Goal: Task Accomplishment & Management: Complete application form

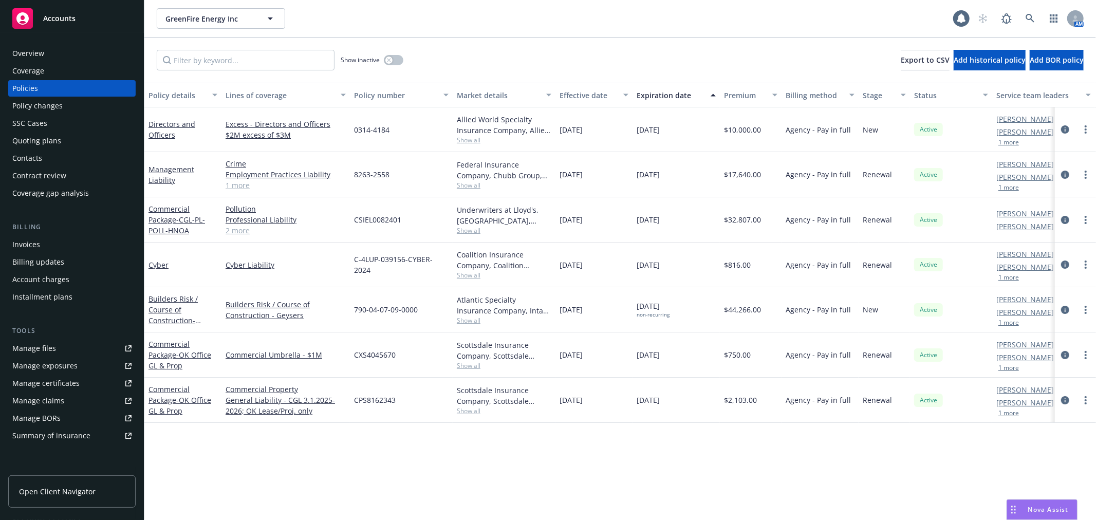
click at [38, 141] on div "Quoting plans" at bounding box center [36, 141] width 49 height 16
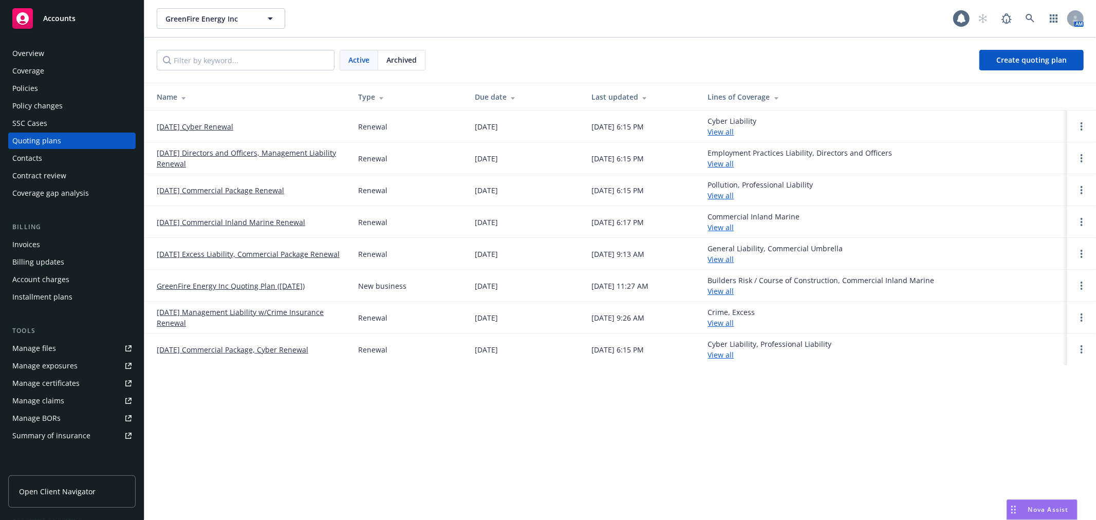
click at [203, 127] on link "[DATE] Cyber Renewal" at bounding box center [195, 126] width 77 height 11
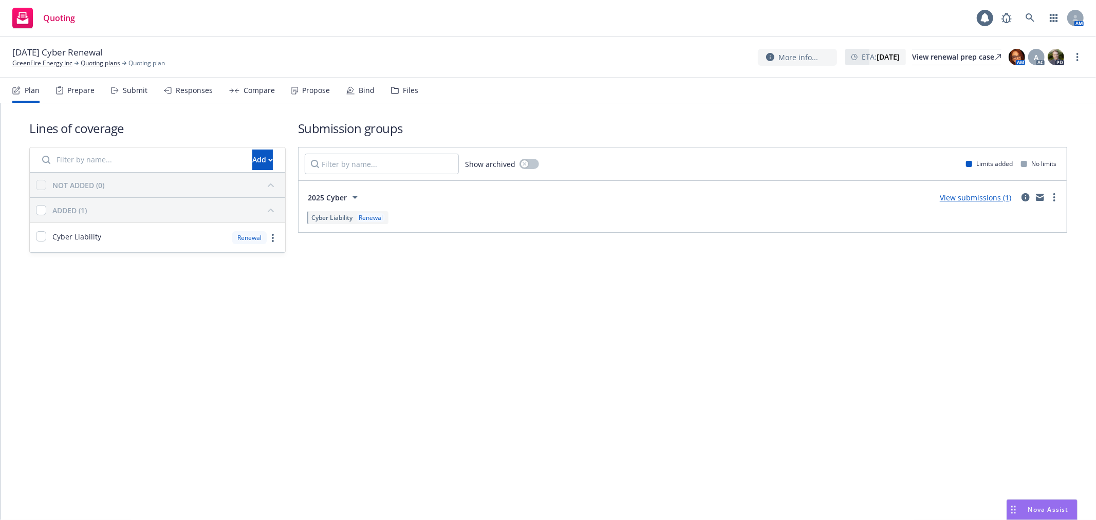
click at [993, 194] on link "View submissions (1)" at bounding box center [975, 198] width 71 height 10
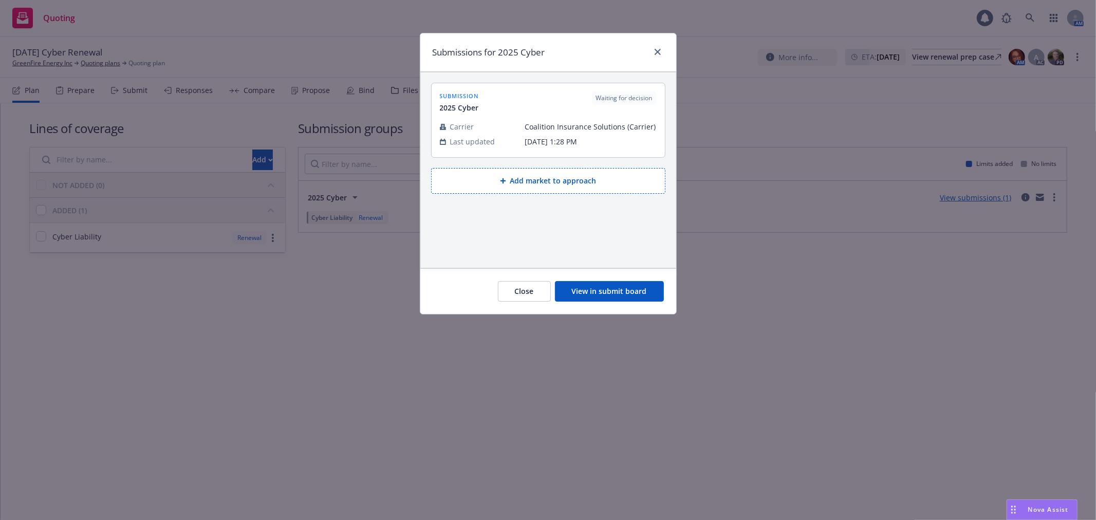
click at [568, 115] on div at bounding box center [548, 116] width 217 height 6
click at [644, 290] on button "View in submit board" at bounding box center [609, 291] width 109 height 21
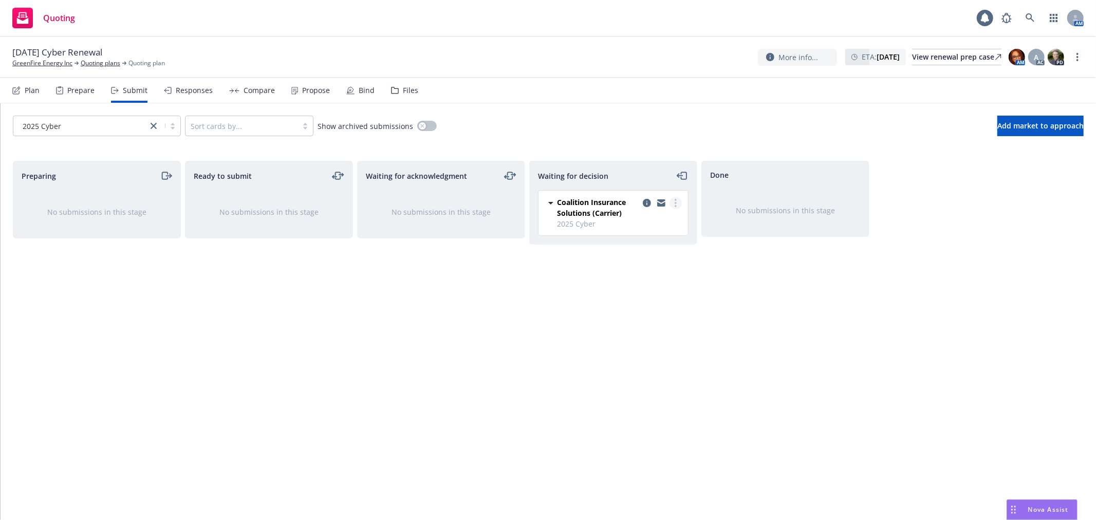
click at [673, 203] on link "more" at bounding box center [675, 203] width 12 height 12
click at [641, 268] on span "Add accepted decision" at bounding box center [629, 265] width 103 height 10
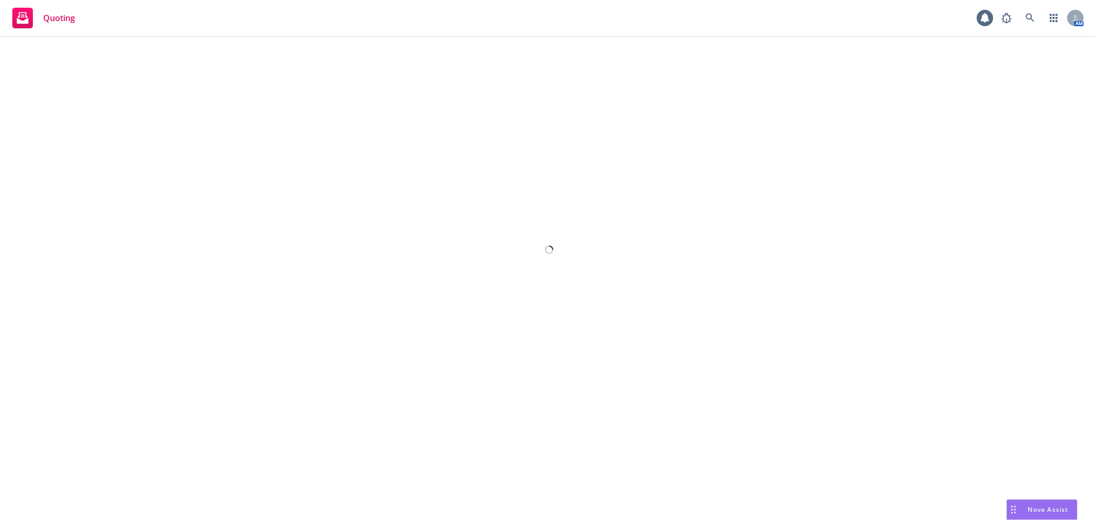
select select "12"
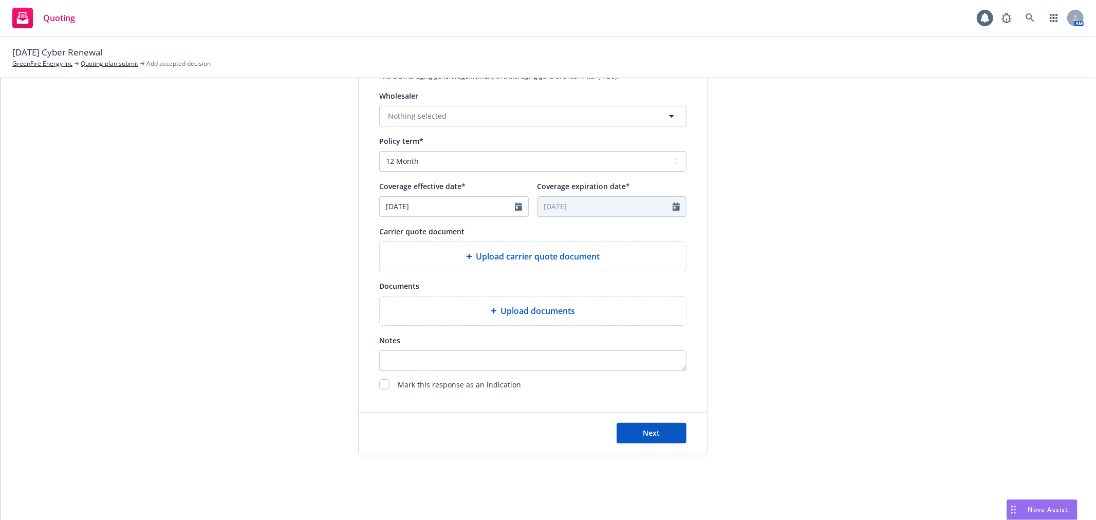
scroll to position [355, 0]
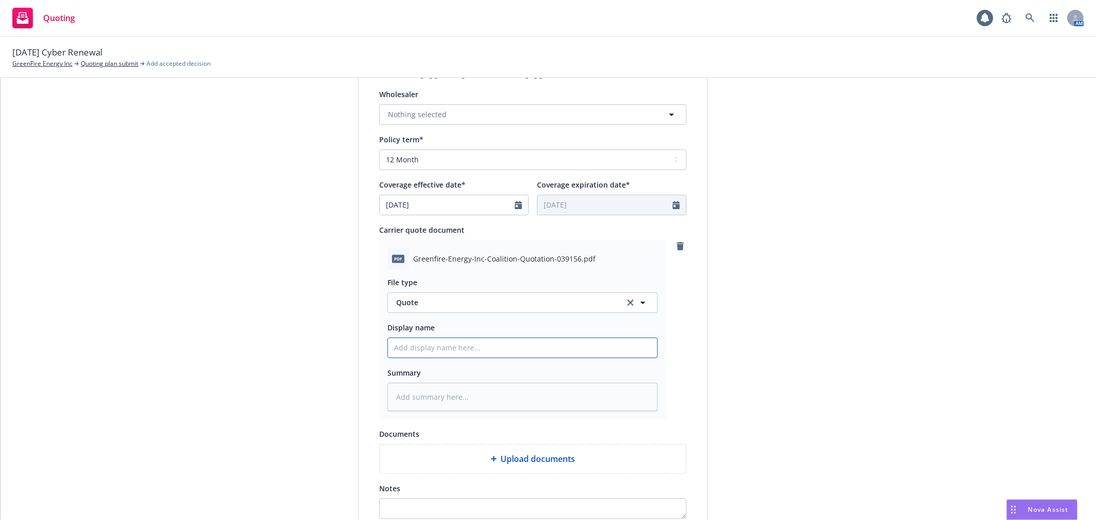
click at [460, 352] on input "Display name" at bounding box center [522, 348] width 269 height 20
type textarea "x"
type input "C"
type textarea "x"
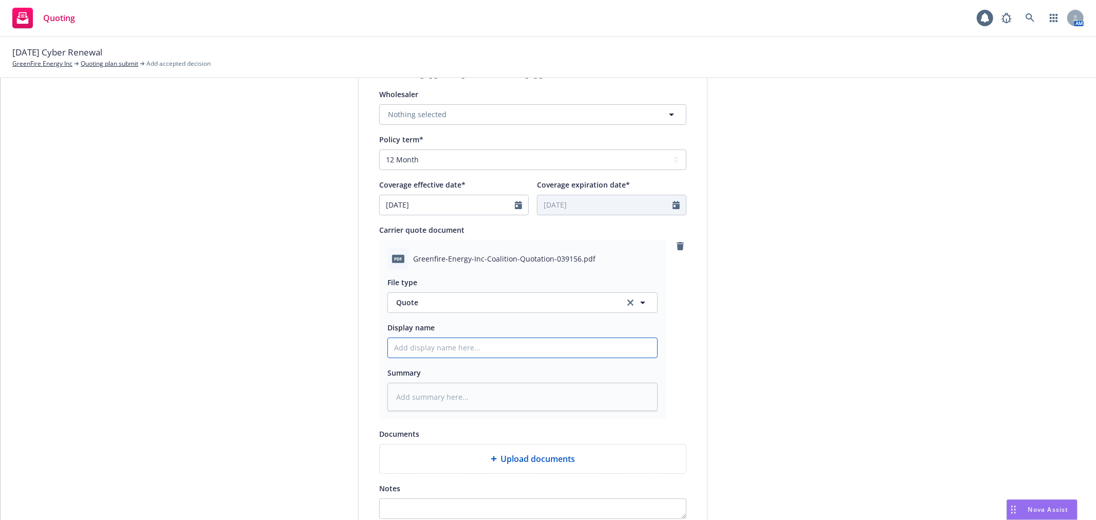
type input "2"
type textarea "x"
type input "25"
type textarea "x"
type input "25-"
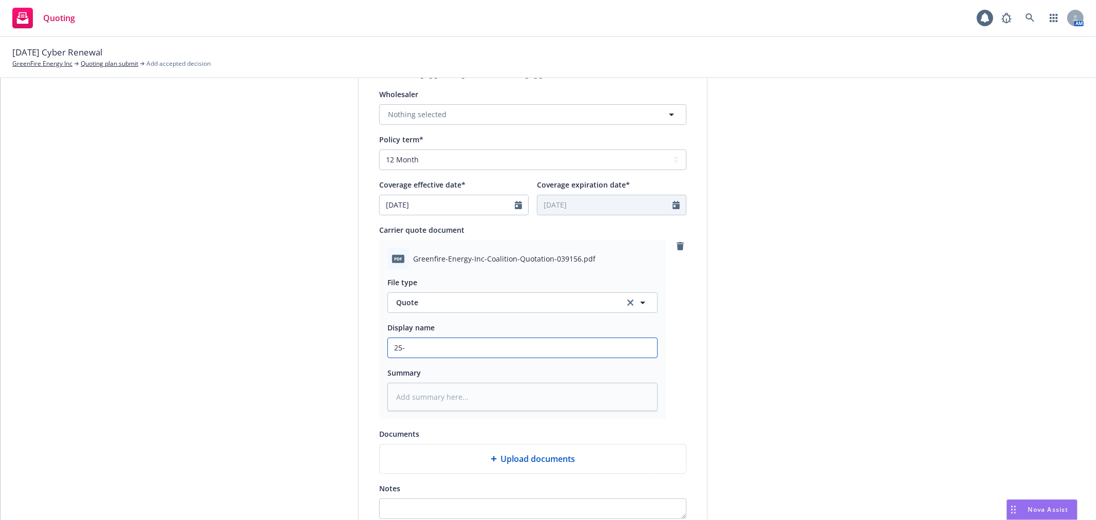
type textarea "x"
type input "25-2"
type textarea "x"
type input "25-26"
type textarea "x"
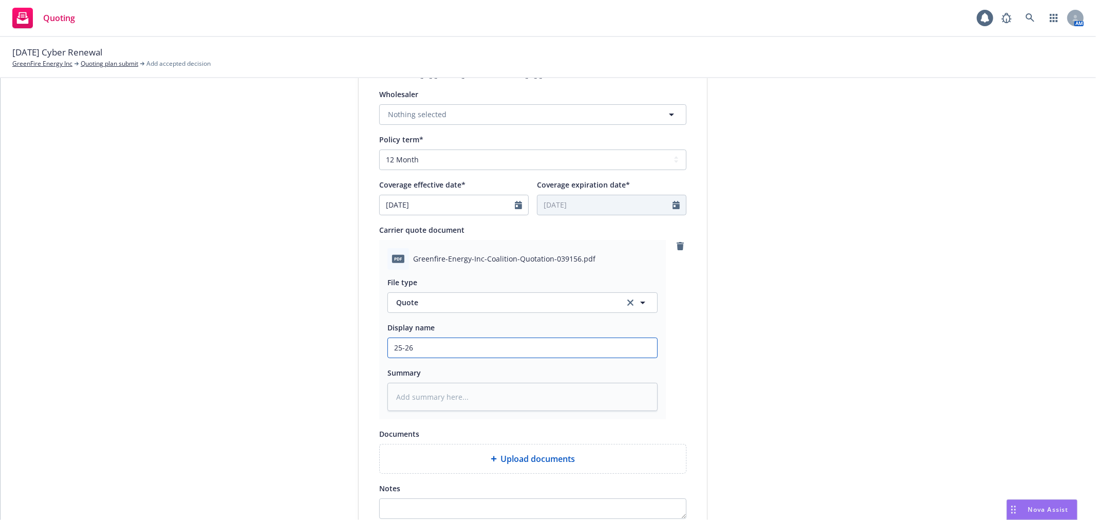
type input "25-26"
type textarea "x"
type input "25-26 C"
type textarea "x"
type input "25-26 Co"
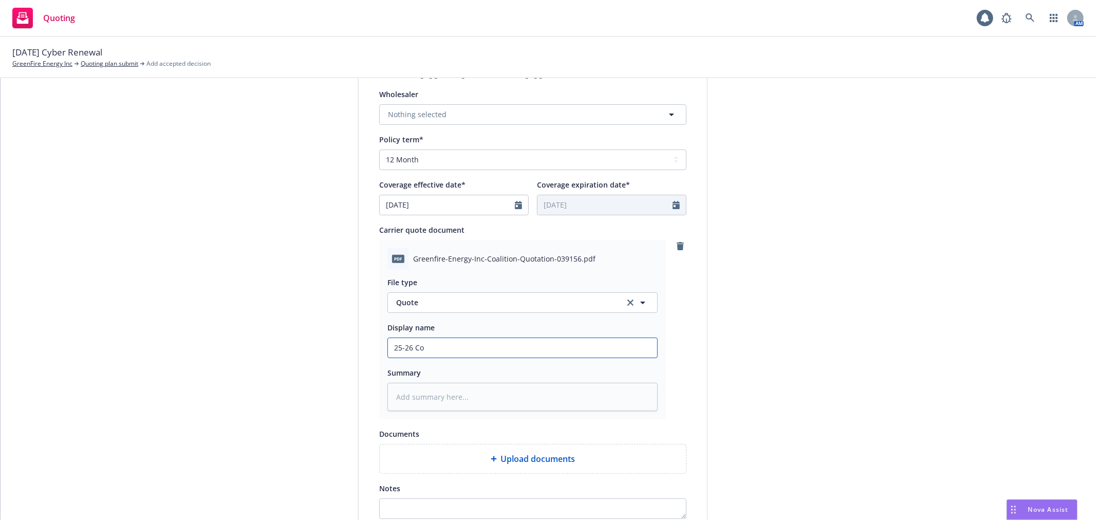
type textarea "x"
type input "25-26 Coal"
type textarea "x"
type input "25-26 Coalit"
type textarea "x"
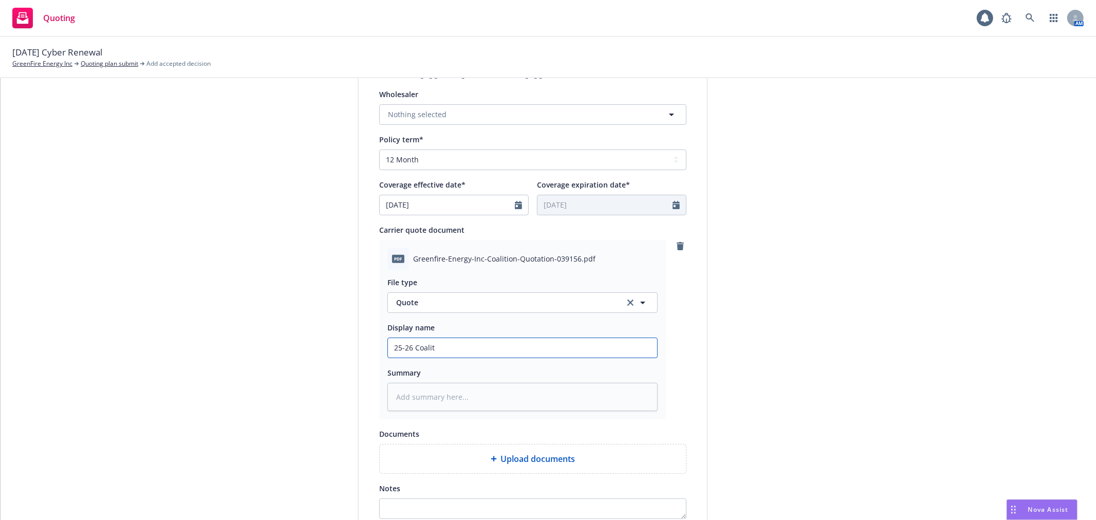
type input "25-26 Coaliti"
type textarea "x"
type input "25-26 Coalitio"
type textarea "x"
type input "25-26 Coalition"
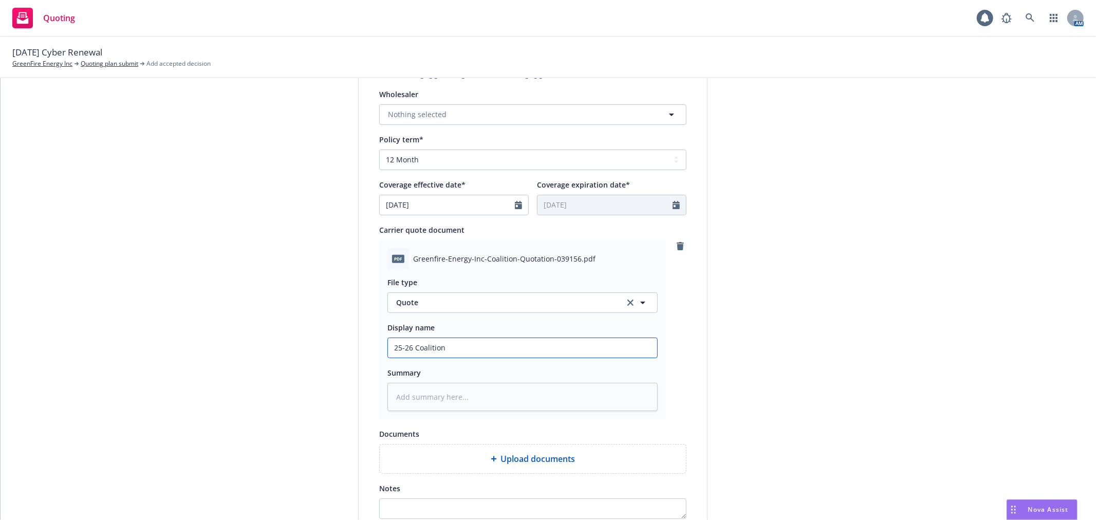
type textarea "x"
type input "25-26 Coalition"
type textarea "x"
type input "25-26 Coalition C"
type textarea "x"
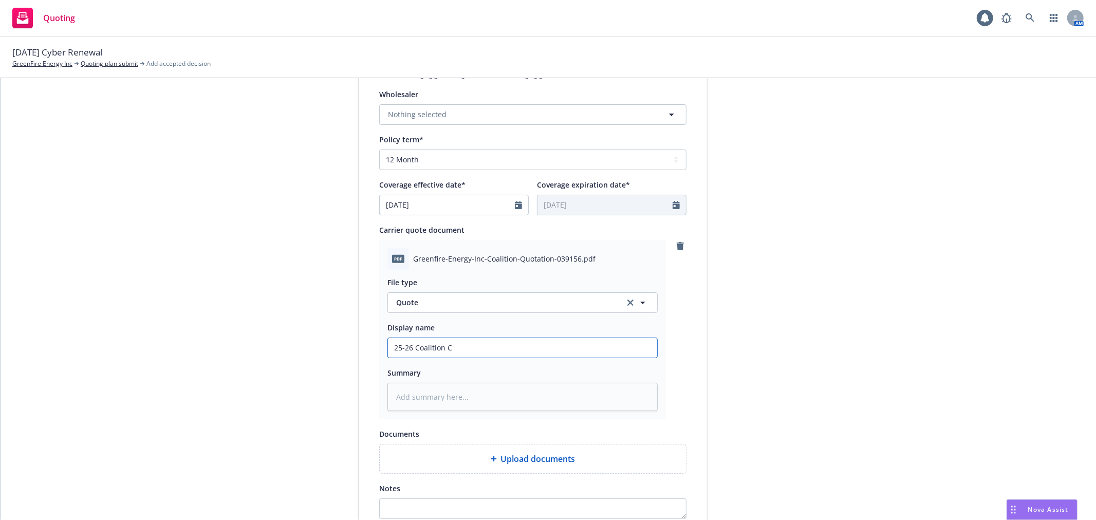
type input "25-26 Coalition Cy"
type textarea "x"
type input "25-26 Coalition Cyb"
type textarea "x"
type input "25-26 Coalition Cybe"
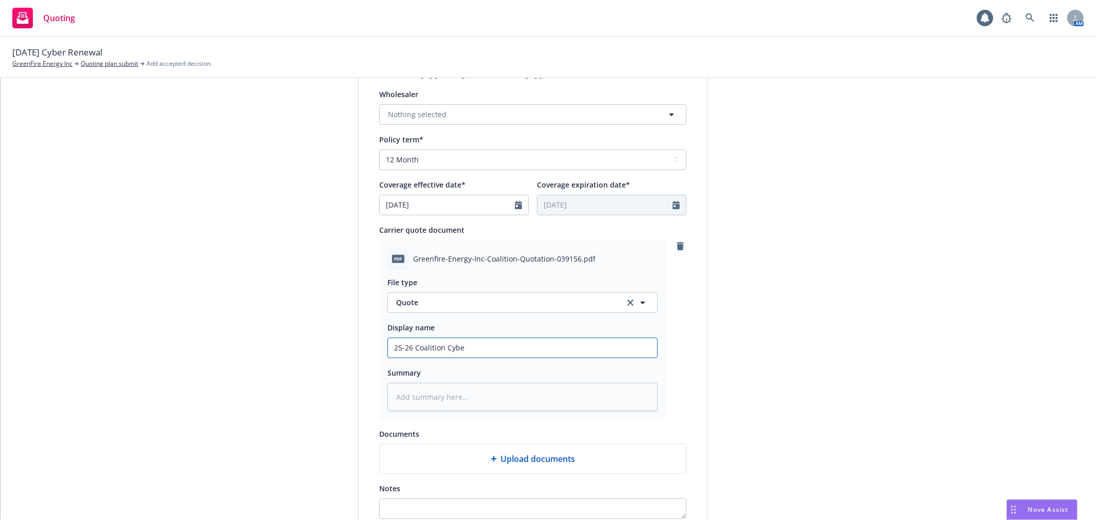
type textarea "x"
type input "25-26 Coalition Cyber"
type textarea "x"
type input "25-26 Coalition Cyber"
type textarea "x"
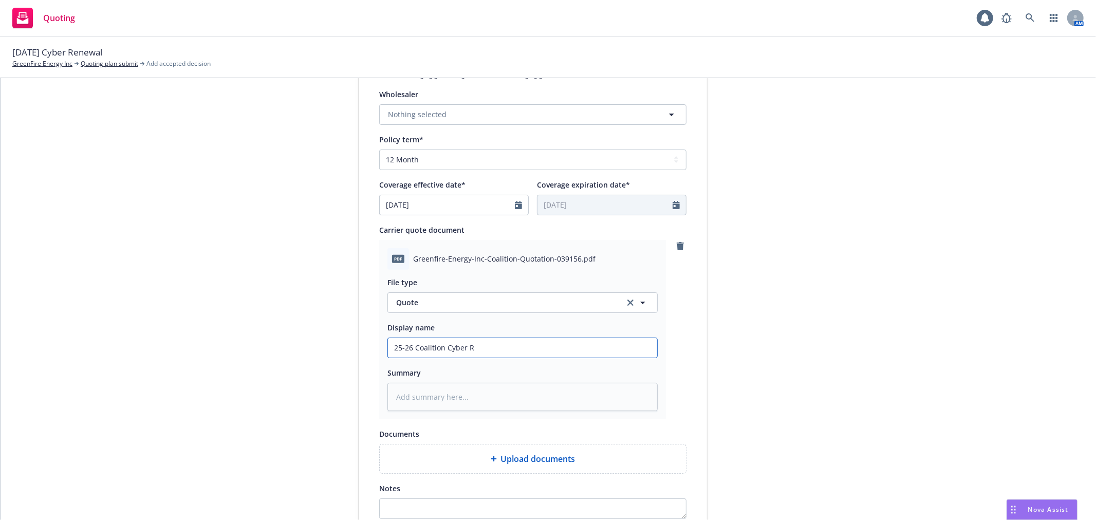
type input "25-26 Coalition Cyber Rn"
type textarea "x"
type input "25-26 Coalition Cyber Rnw"
type textarea "x"
type input "25-26 Coalition Cyber Rnwl"
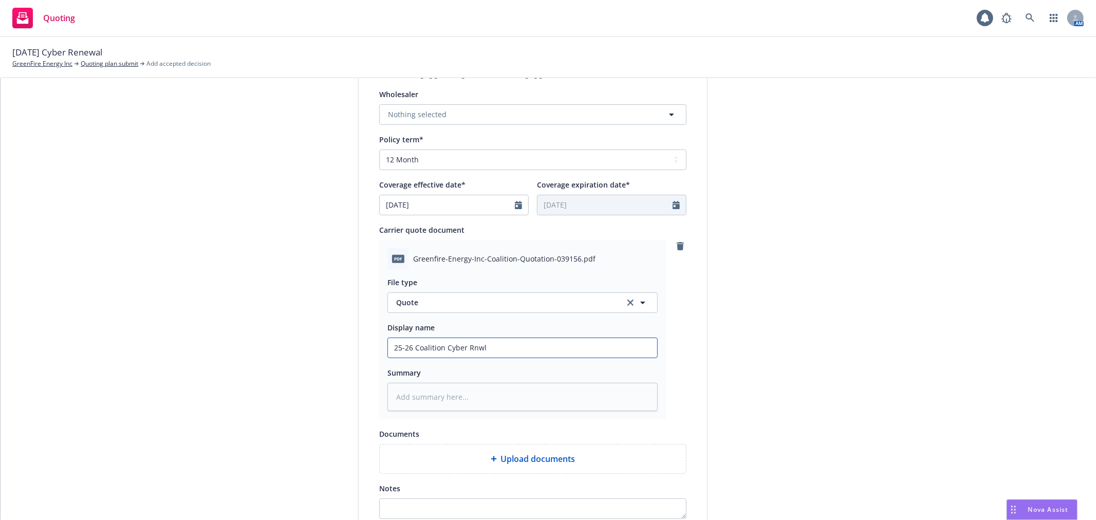
type textarea "x"
type input "25-26 Coalition Cyber Rnwl"
type textarea "x"
type input "25-26 Coalition Cyber Rnwl Q"
type textarea "x"
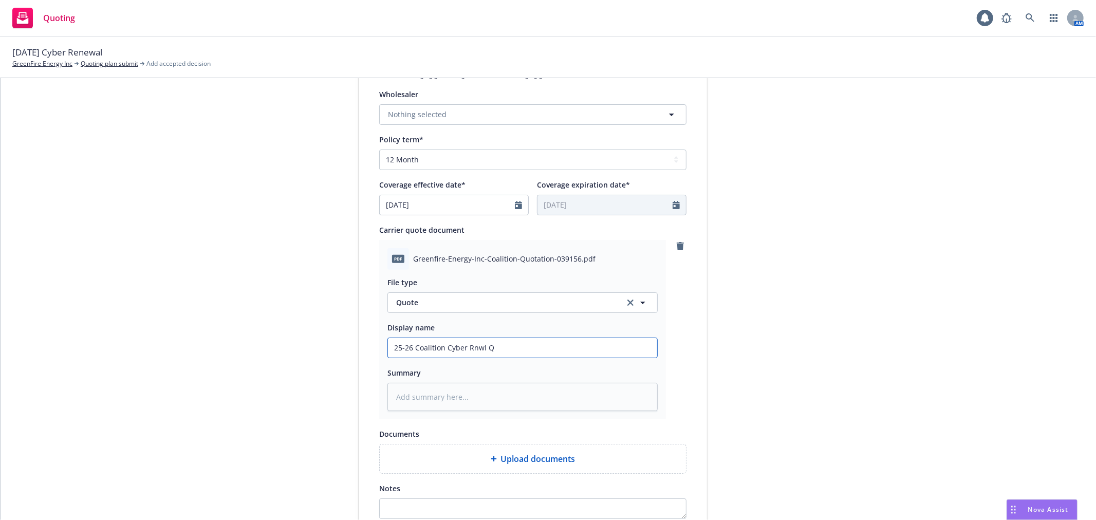
type input "25-26 Coalition Cyber Rnwl"
type textarea "x"
type input "25-26 Coalition Cyber Rnwl Q"
type textarea "x"
type input "25-26 Coalition Cyber Rnwl Qu"
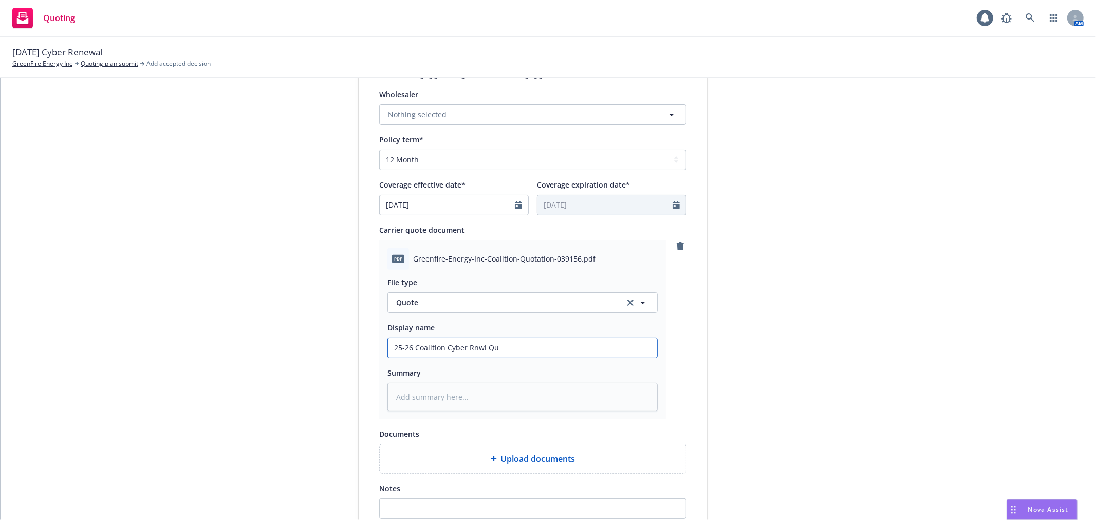
type textarea "x"
type input "25-26 Coalition Cyber Rnwl Quo"
type textarea "x"
type input "25-26 Coalition Cyber Rnwl Quot"
type textarea "x"
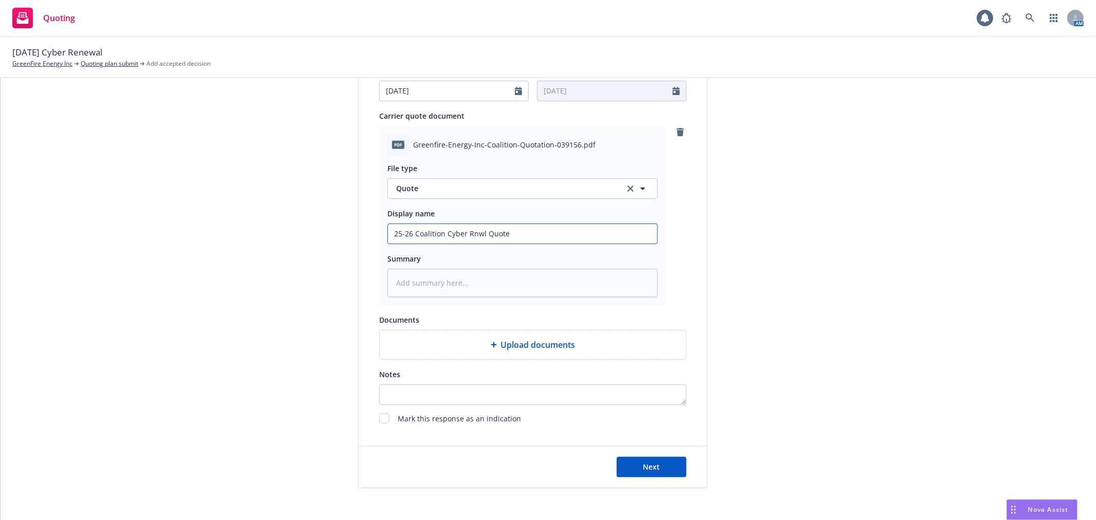
scroll to position [506, 0]
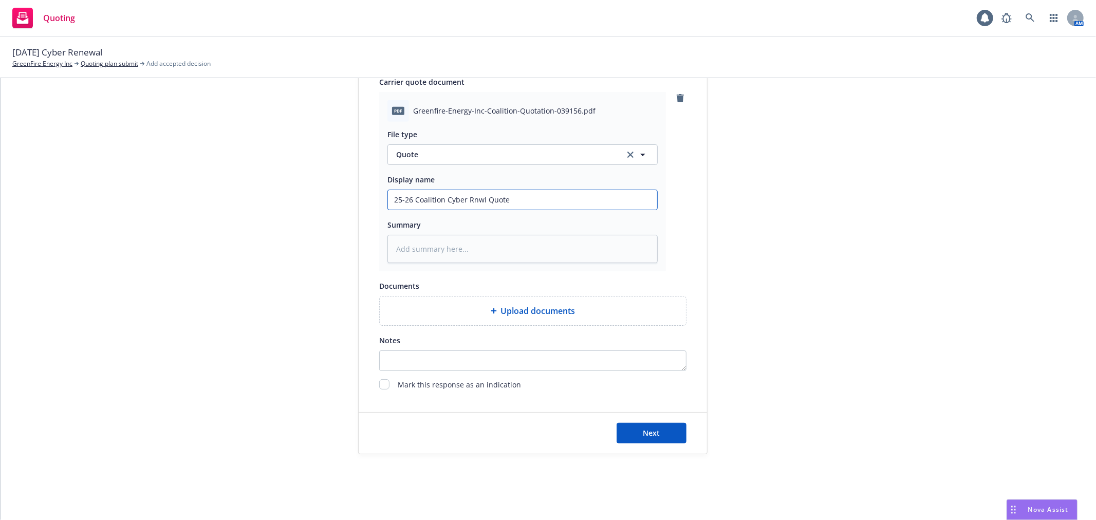
type input "25-26 Coalition Cyber Rnwl Quote"
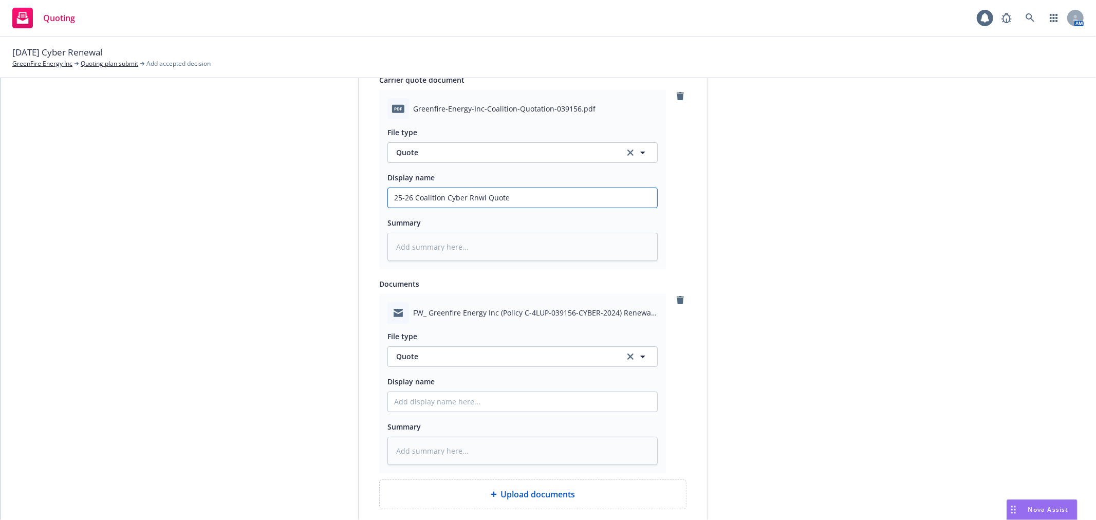
drag, startPoint x: 523, startPoint y: 197, endPoint x: 67, endPoint y: 192, distance: 456.2
click at [67, 192] on div "1 Quote initiation 2 Coverage selection 3 Billing info Quote initiation Display…" at bounding box center [548, 126] width 1071 height 1024
click at [430, 208] on input "Display name" at bounding box center [522, 198] width 269 height 20
type textarea "x"
type input "F"
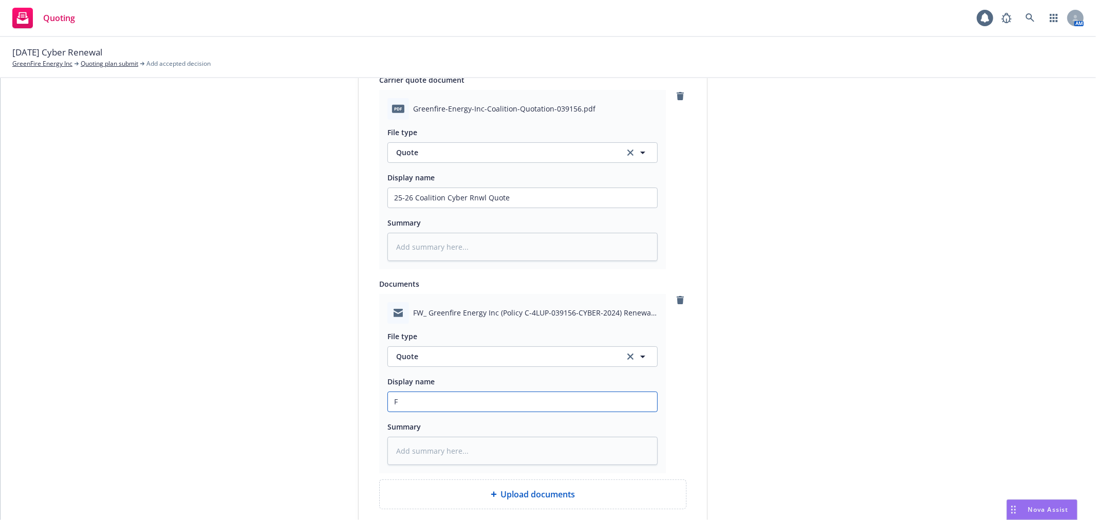
type textarea "x"
type input "Fr"
type textarea "x"
type input "Fr:"
type textarea "x"
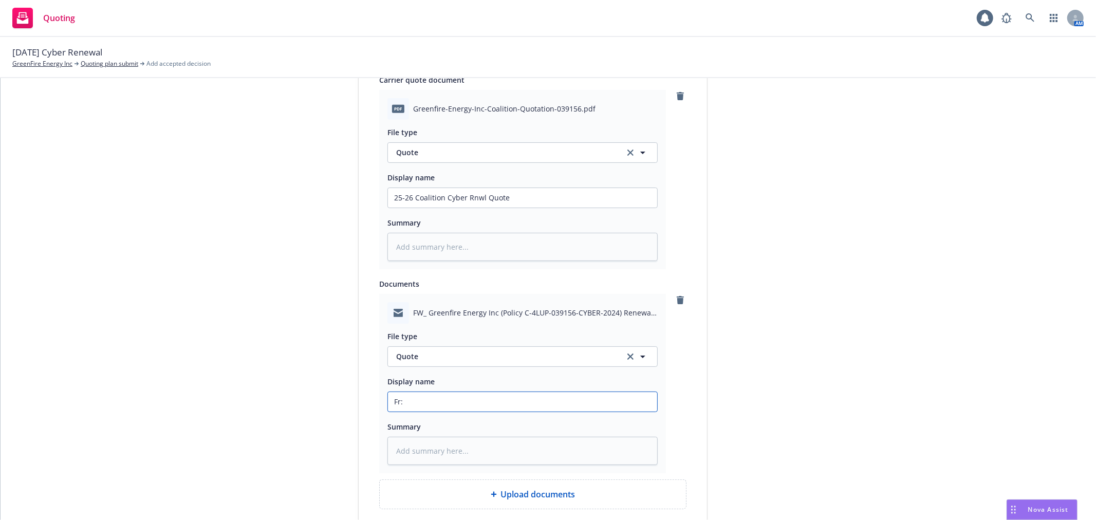
type input "Fr:"
type textarea "x"
type input "Fr: C"
type textarea "x"
type input "Fr: Co"
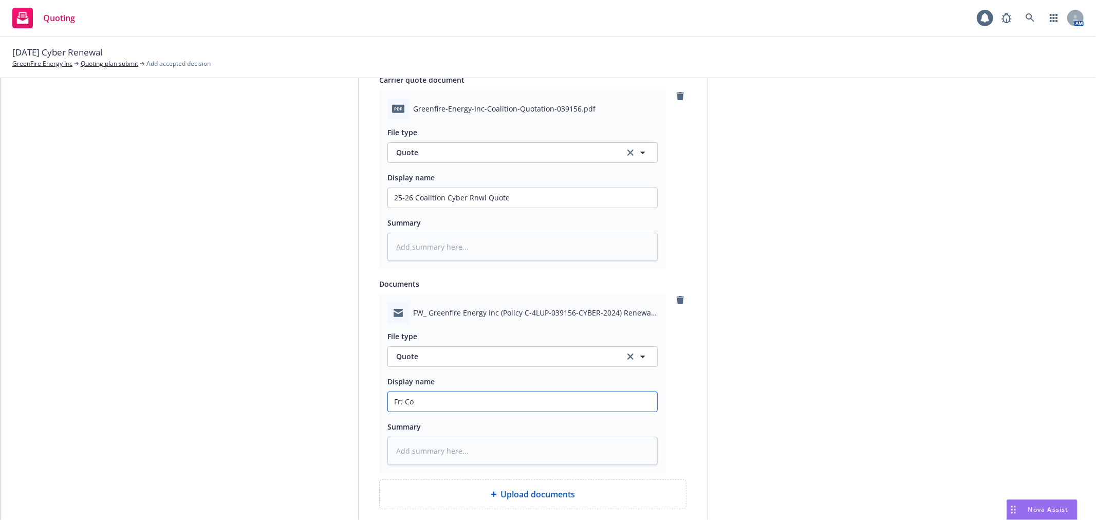
type textarea "x"
type input "Fr: Coa"
type textarea "x"
type input "Fr: Coal"
type textarea "x"
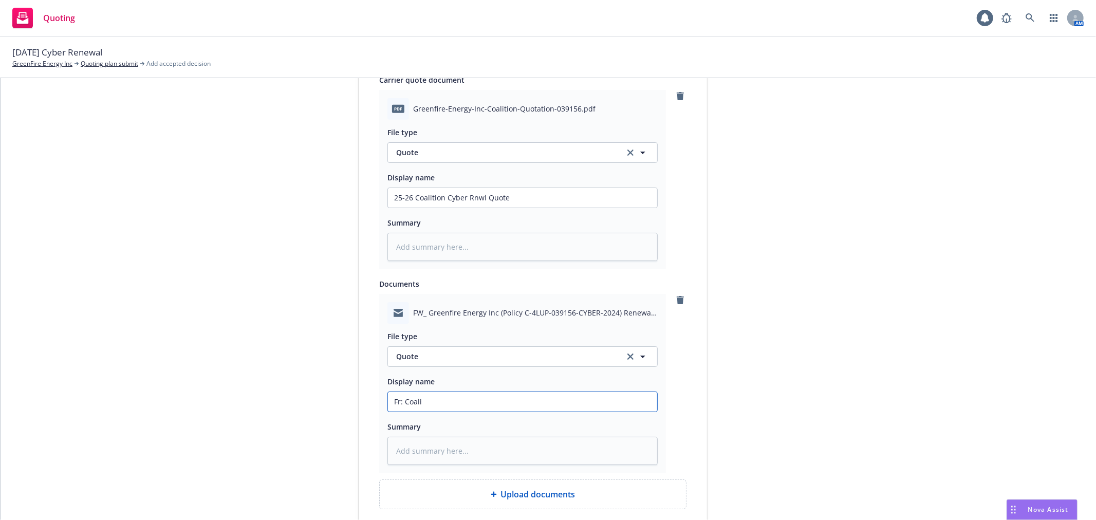
type input "Fr: Coalit"
type textarea "x"
type input "Fr: Coaliti"
type textarea "x"
type input "Fr: Coalitio"
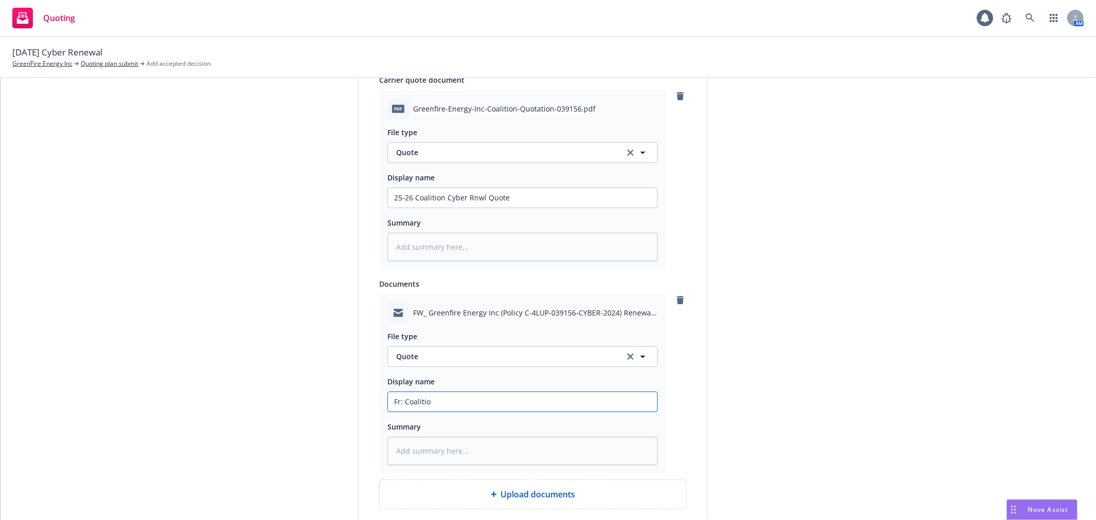
type textarea "x"
type input "Fr: Coalition"
type textarea "x"
type input "Fr: Coalition"
type textarea "x"
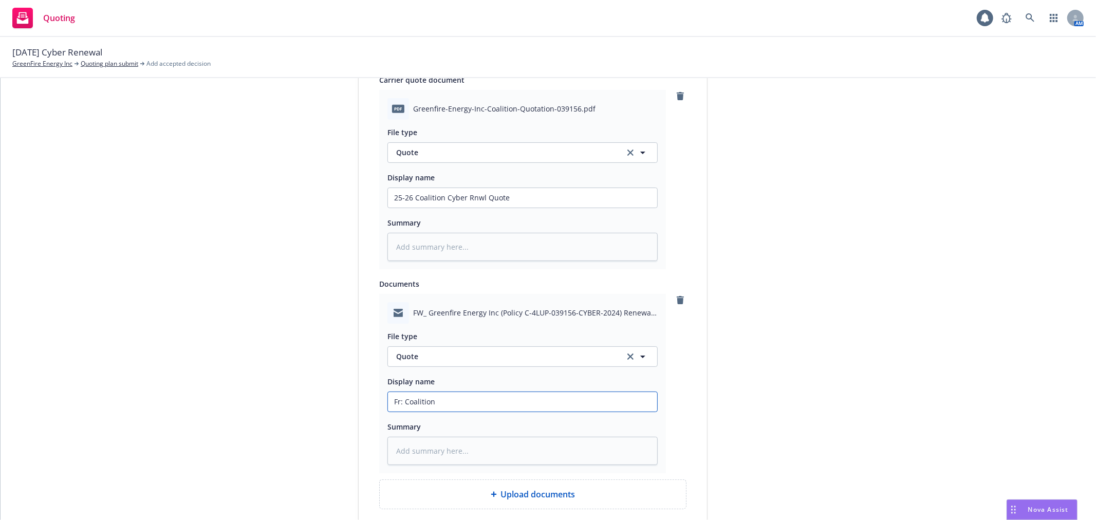
type input "Fr: Coalition -"
type textarea "x"
type input "Fr: Coalition -"
paste input "25-26 Coalition Cyber Rnwl Quote"
type textarea "x"
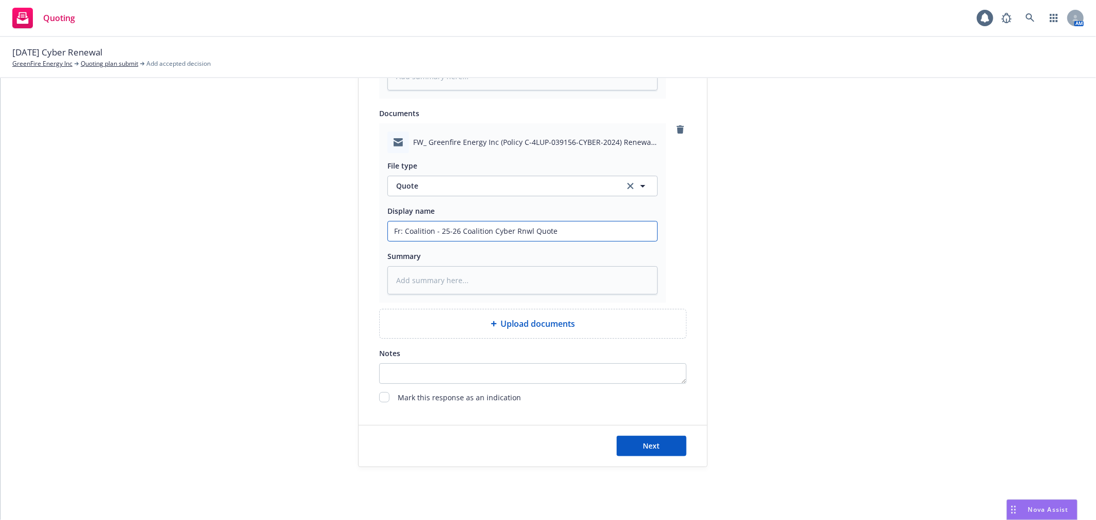
scroll to position [691, 0]
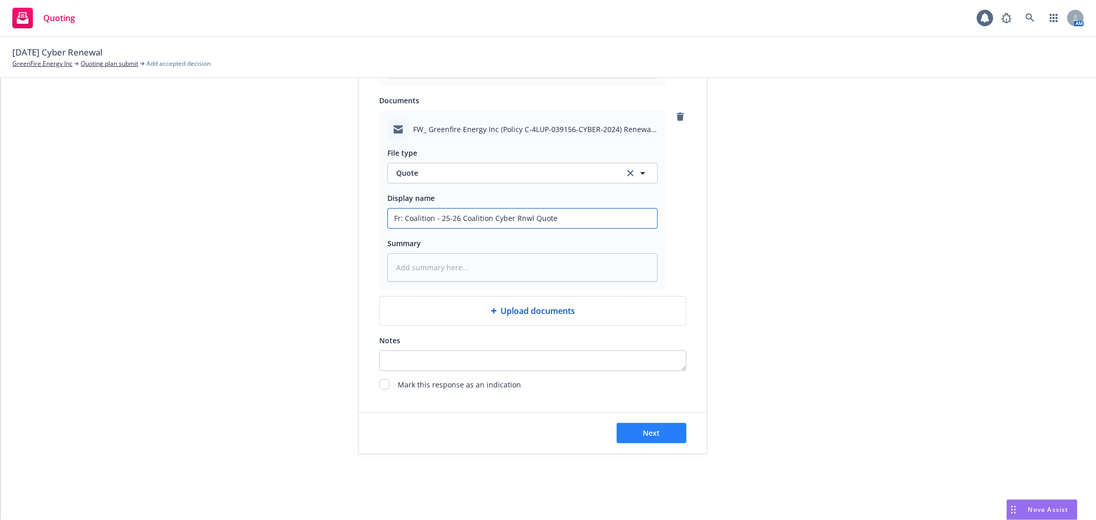
type input "Fr: Coalition - 25-26 Coalition Cyber Rnwl Quote"
click at [646, 429] on span "Next" at bounding box center [651, 433] width 17 height 10
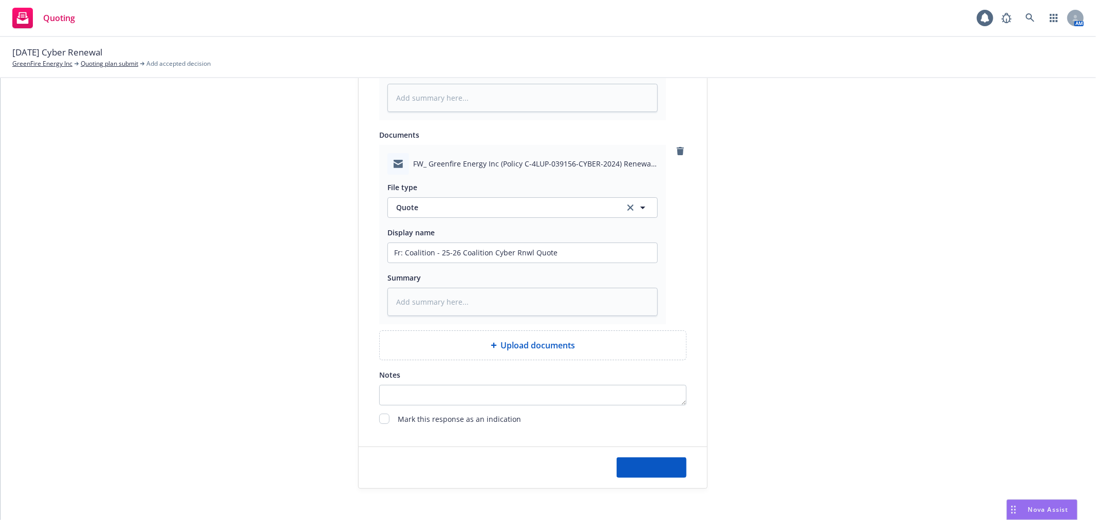
type textarea "x"
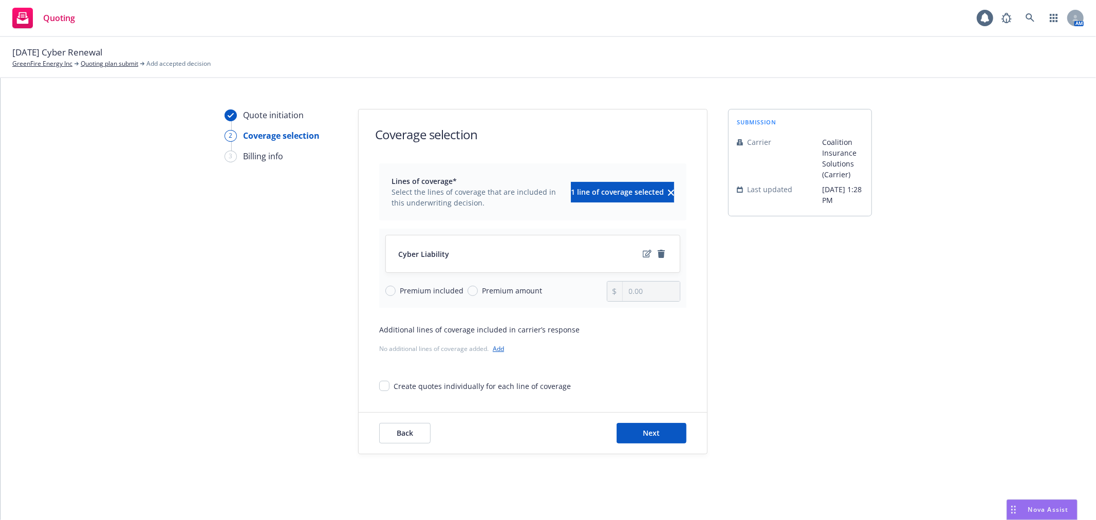
scroll to position [11, 0]
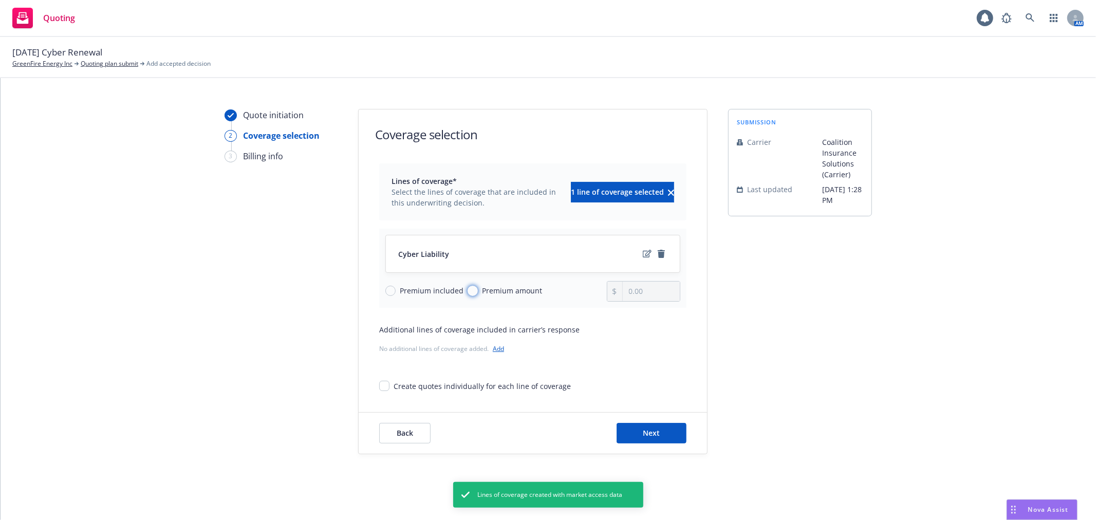
drag, startPoint x: 470, startPoint y: 290, endPoint x: 475, endPoint y: 289, distance: 5.4
click at [471, 290] on div "Premium amount" at bounding box center [504, 290] width 74 height 11
click at [471, 290] on input "Premium amount" at bounding box center [472, 291] width 10 height 10
radio input "true"
drag, startPoint x: 654, startPoint y: 294, endPoint x: 376, endPoint y: 305, distance: 279.2
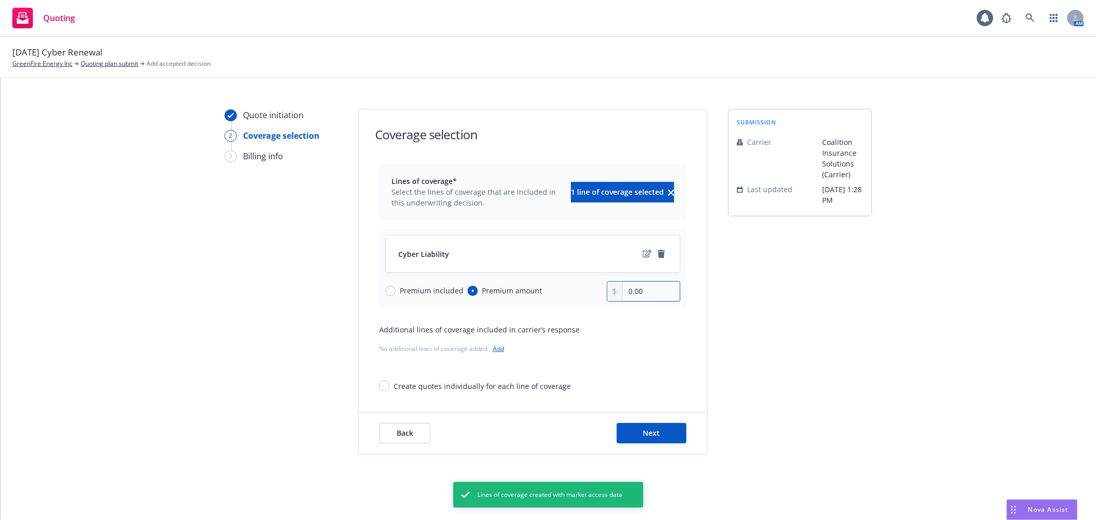
click at [379, 305] on div "Cyber Liability Premium included Premium amount 0.00" at bounding box center [532, 268] width 307 height 79
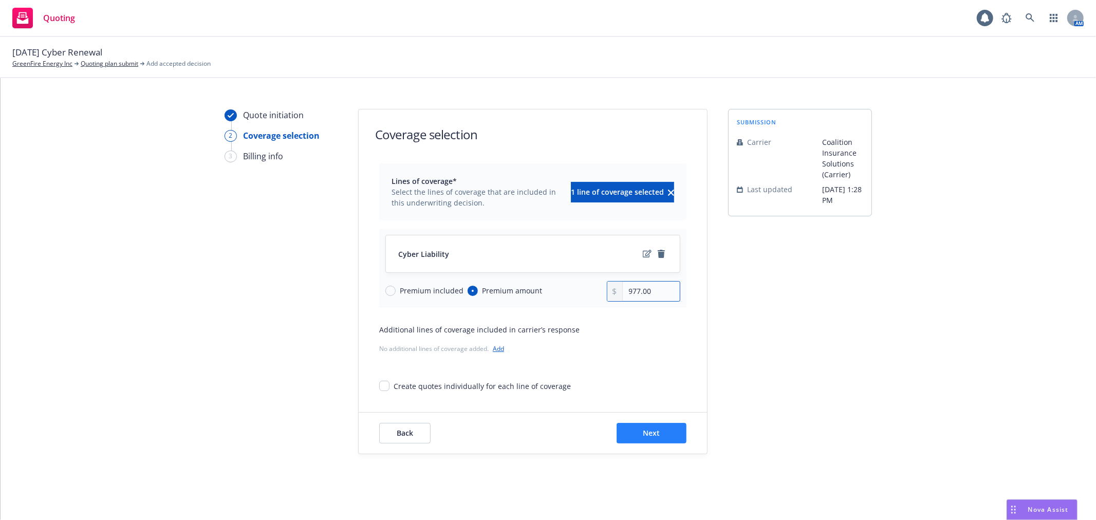
type input "977.00"
click at [652, 437] on span "Next" at bounding box center [651, 433] width 17 height 10
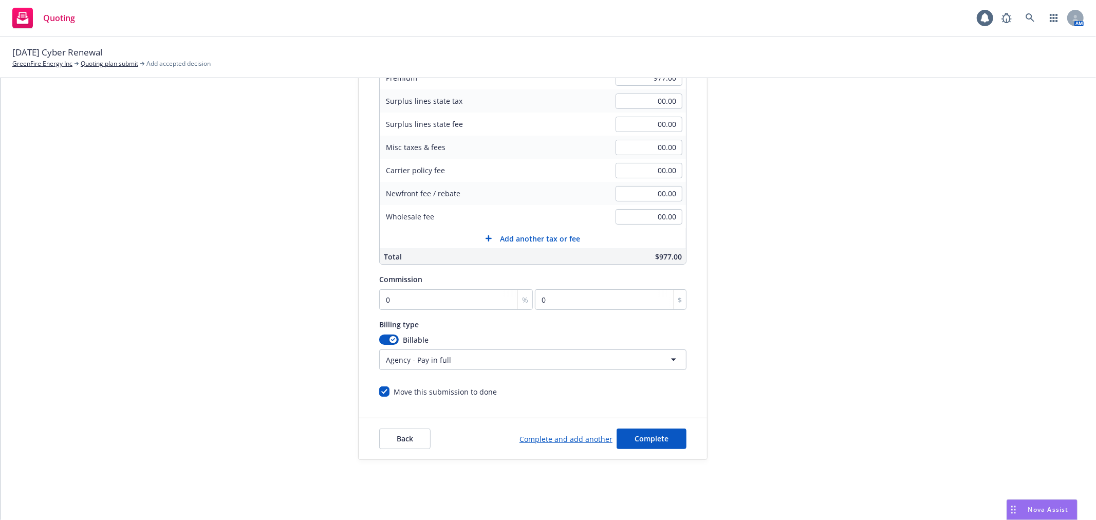
scroll to position [191, 0]
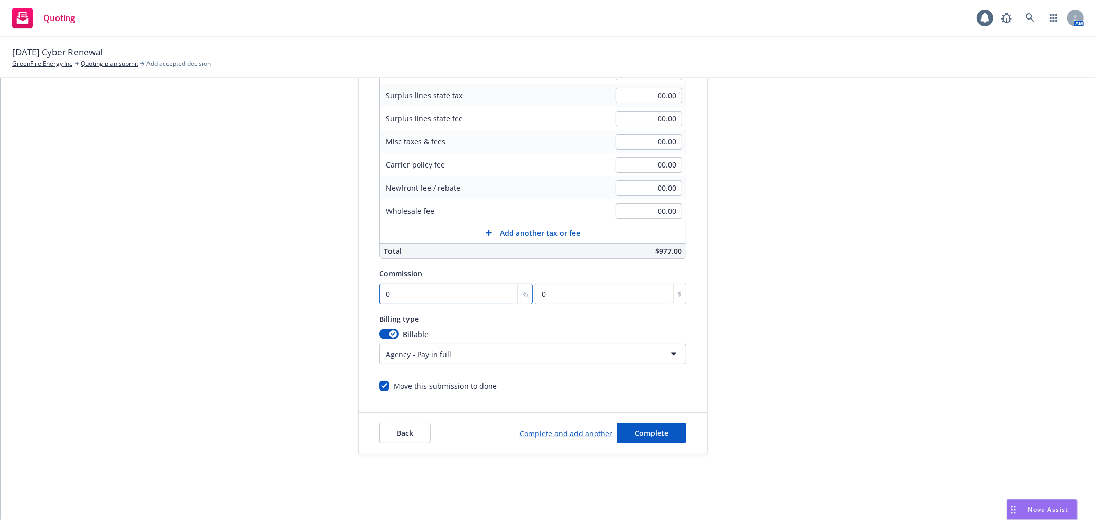
click at [440, 284] on input "0" at bounding box center [456, 294] width 154 height 21
type input "1"
type input "9.77"
type input "10"
type input "97.7"
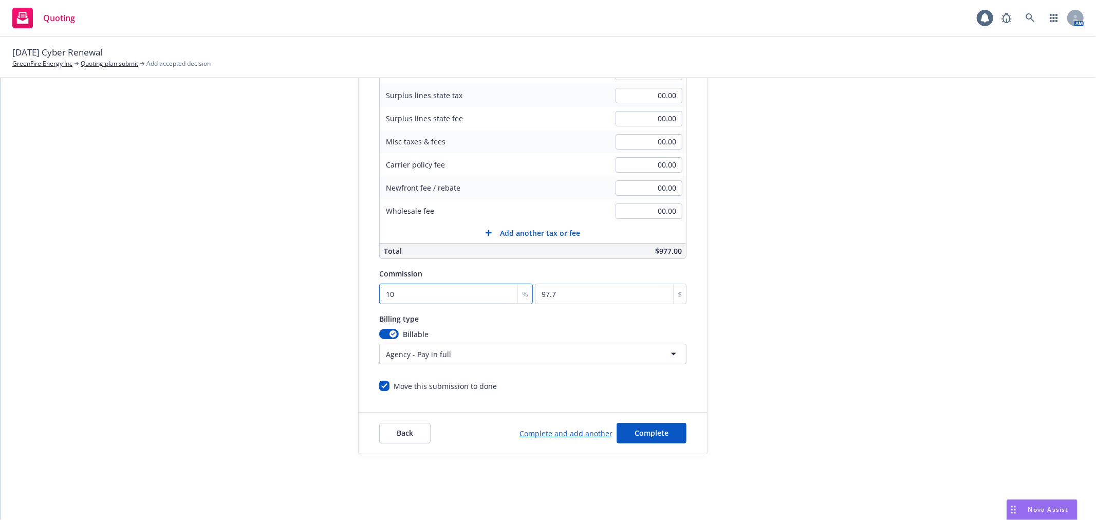
type input "1"
type input "9.77"
type input "15"
type input "146.55"
type input "15"
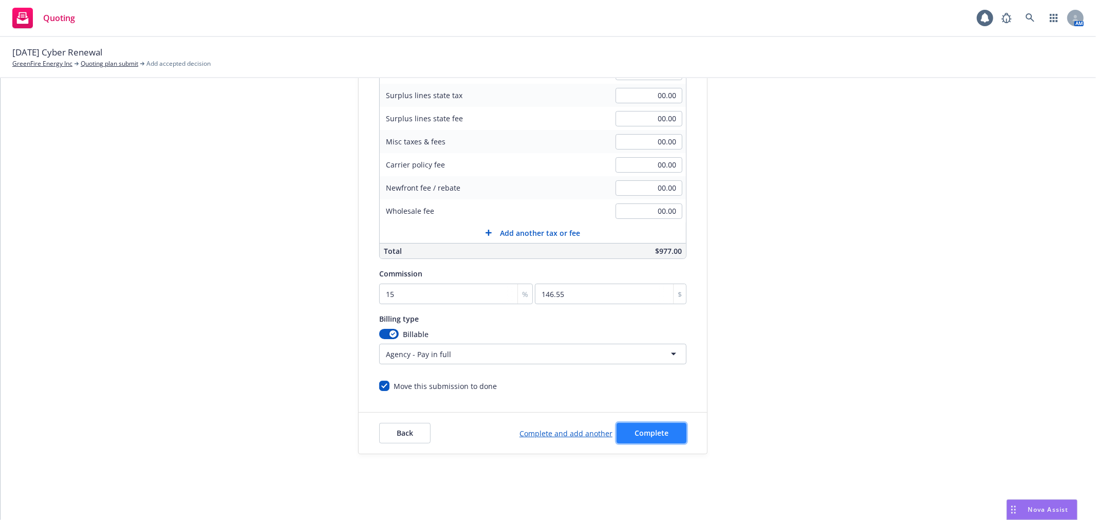
click at [663, 425] on button "Complete" at bounding box center [651, 433] width 70 height 21
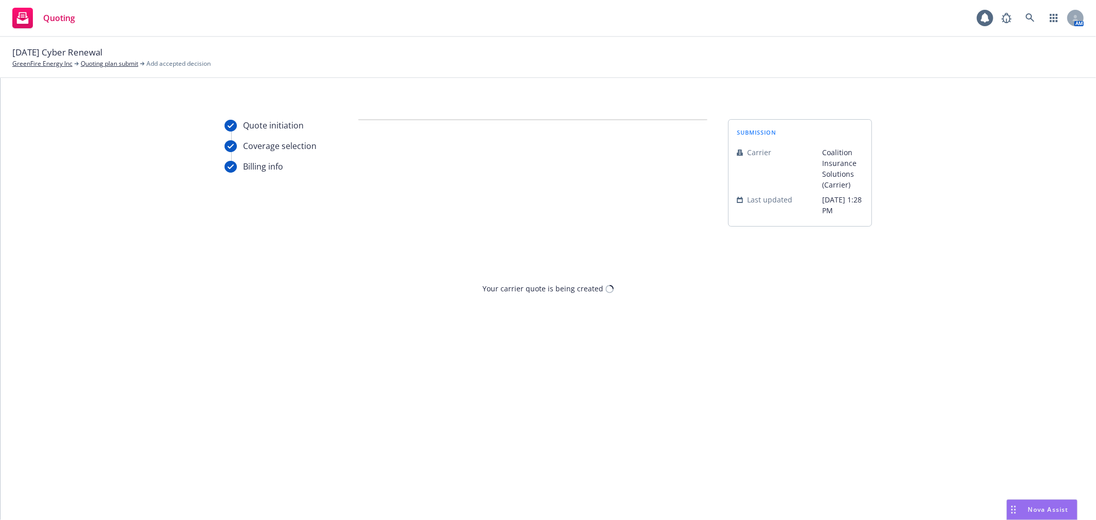
scroll to position [0, 0]
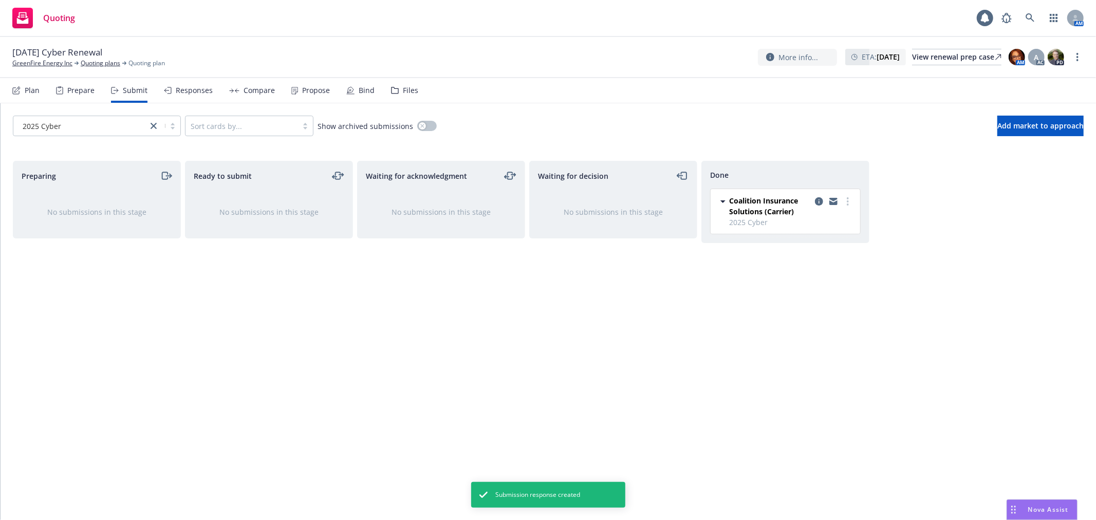
drag, startPoint x: -107, startPoint y: 330, endPoint x: -110, endPoint y: 338, distance: 7.8
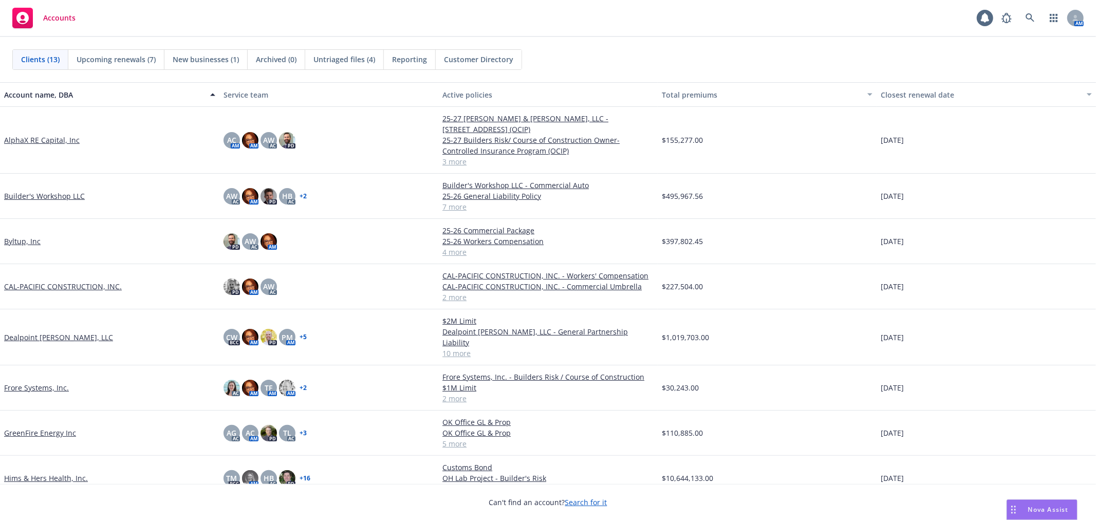
click at [29, 427] on link "GreenFire Energy Inc" at bounding box center [40, 432] width 72 height 11
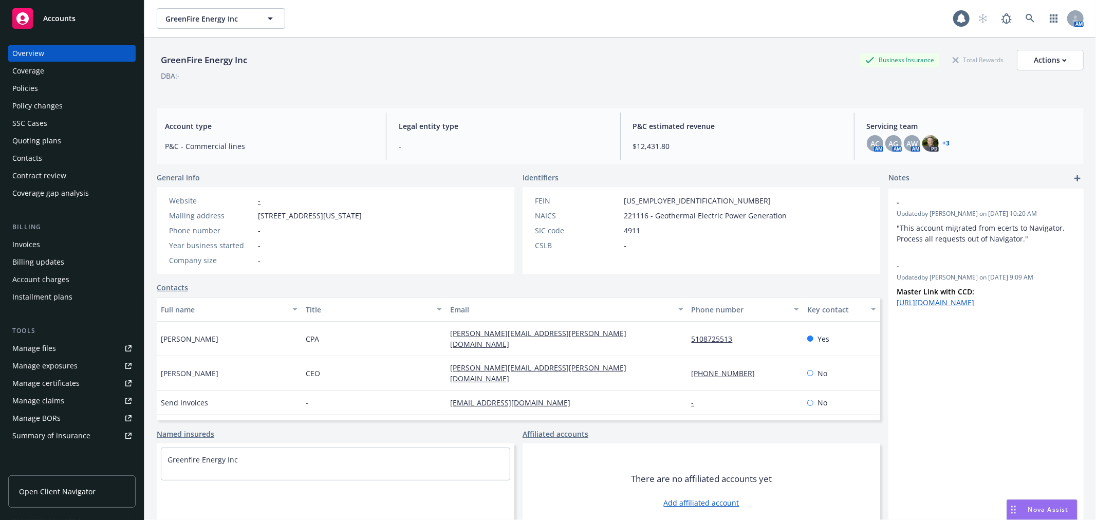
click at [33, 83] on div "Policies" at bounding box center [25, 88] width 26 height 16
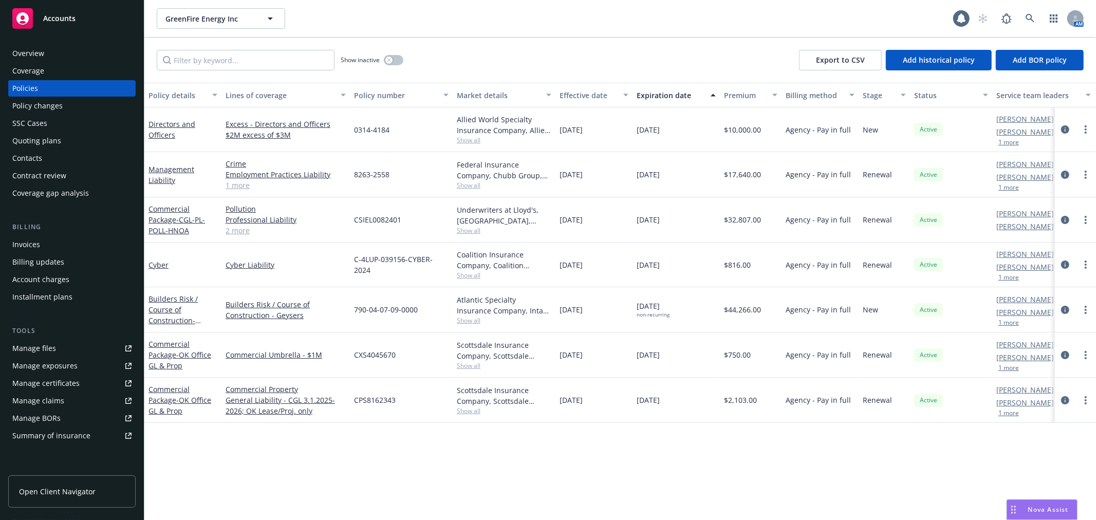
click at [82, 16] on div "Accounts" at bounding box center [71, 18] width 119 height 21
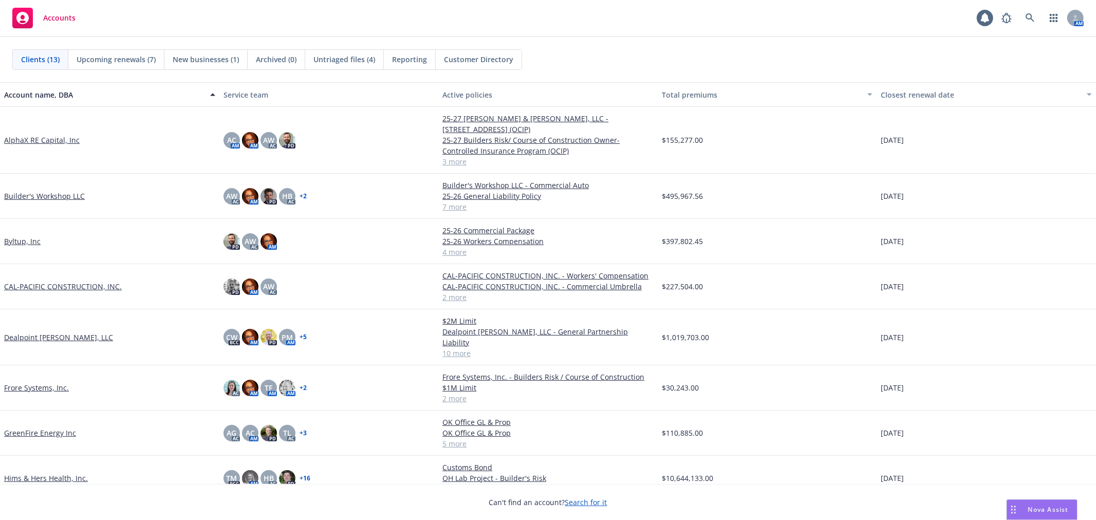
click at [27, 236] on link "Byltup, Inc" at bounding box center [22, 241] width 36 height 11
